Goal: Information Seeking & Learning: Learn about a topic

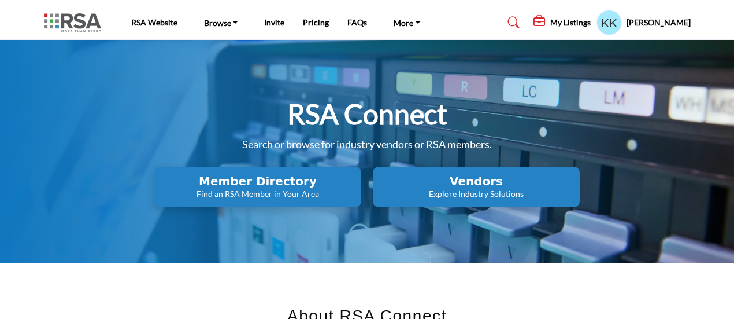
click at [358, 190] on p "Explore Industry Solutions" at bounding box center [258, 194] width 200 height 12
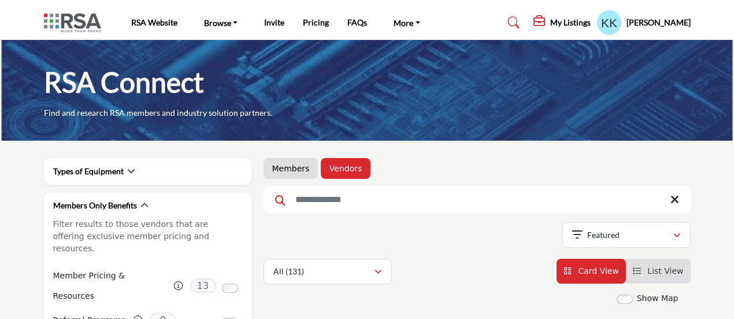
click at [392, 209] on input "Search Keyword" at bounding box center [477, 200] width 427 height 28
type input "********"
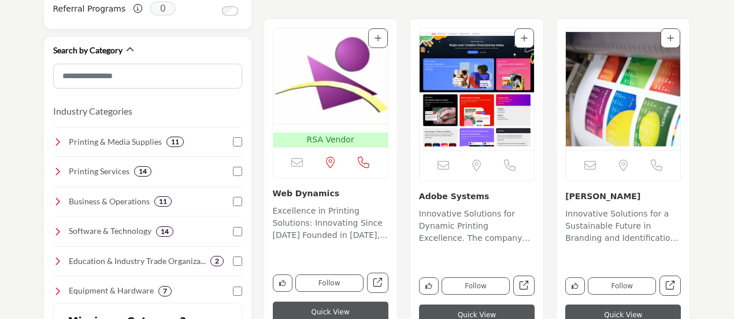
scroll to position [347, 0]
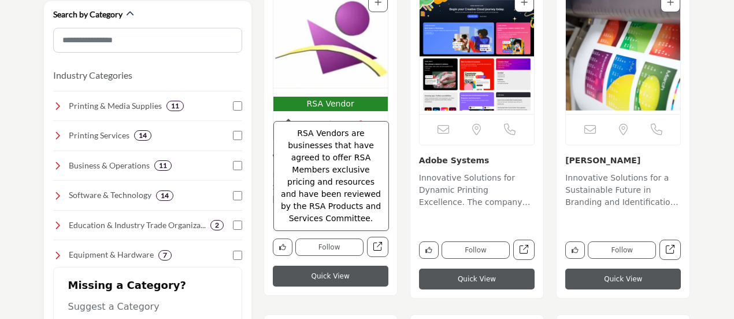
click at [323, 99] on p "RSA Vendor" at bounding box center [331, 104] width 110 height 12
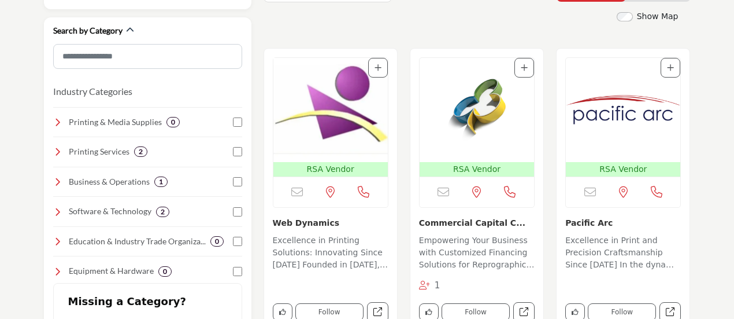
scroll to position [347, 0]
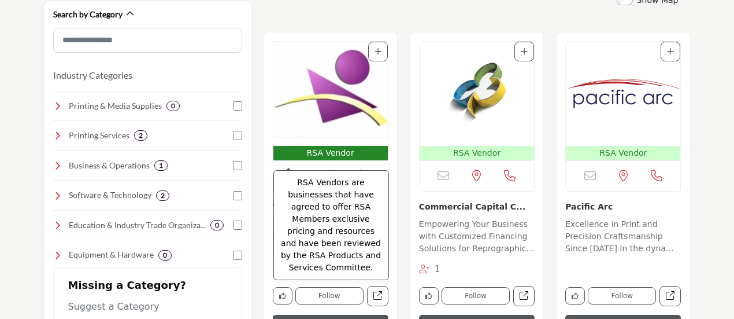
click at [328, 152] on p "RSA Vendor" at bounding box center [331, 153] width 110 height 12
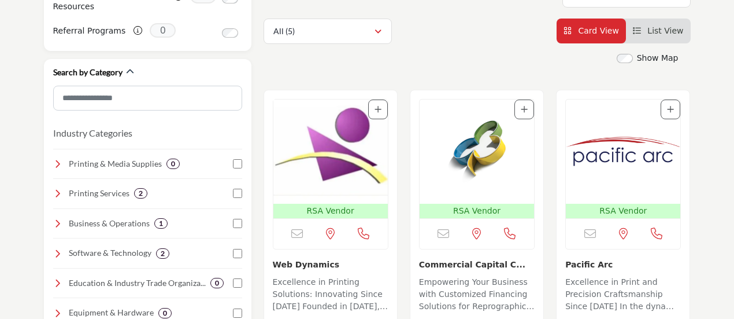
click at [342, 143] on img "Open Listing in new tab" at bounding box center [331, 151] width 115 height 104
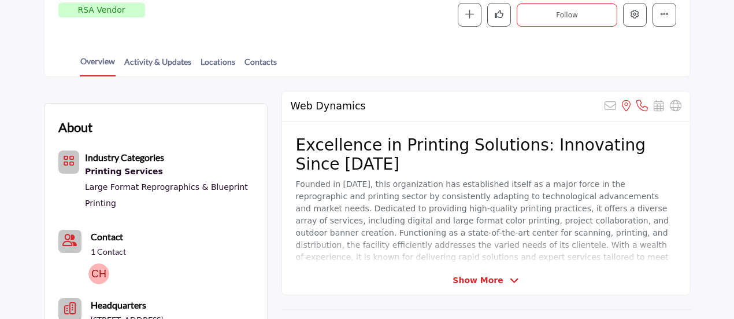
scroll to position [231, 0]
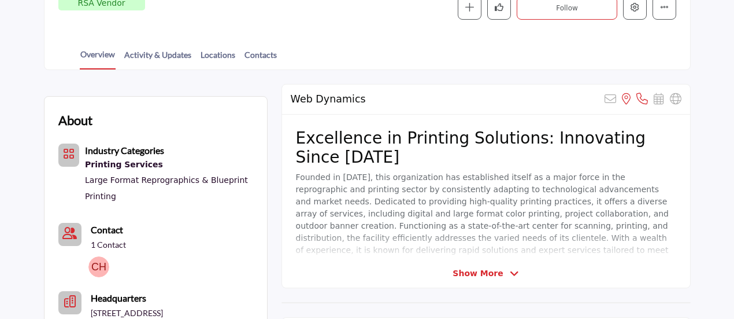
click at [510, 269] on icon at bounding box center [514, 273] width 9 height 10
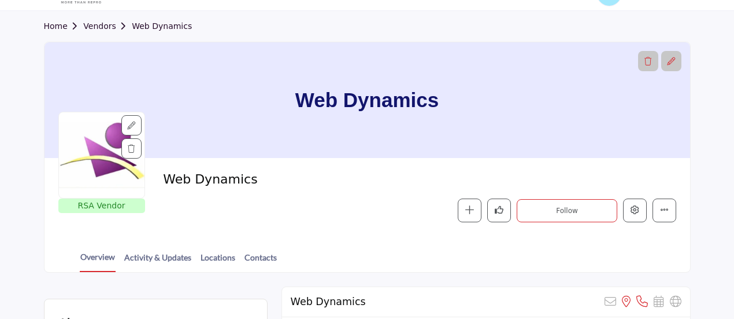
scroll to position [0, 0]
